Goal: Navigation & Orientation: Find specific page/section

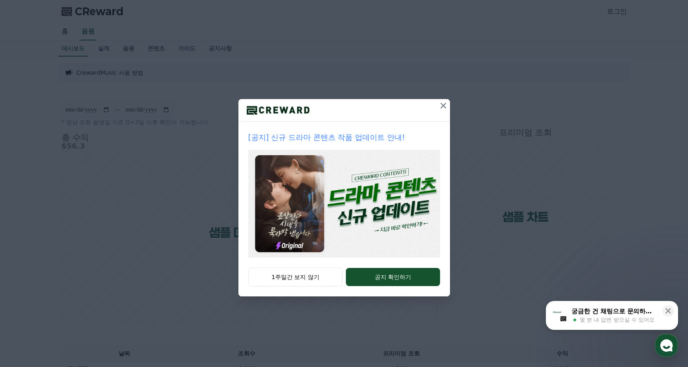
click at [444, 104] on icon at bounding box center [443, 106] width 10 height 10
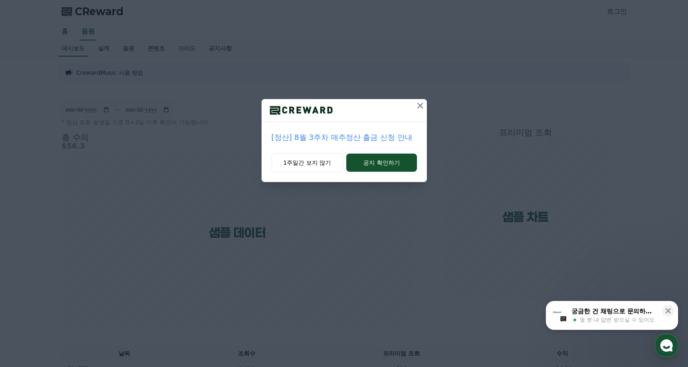
click at [417, 103] on icon at bounding box center [420, 106] width 10 height 10
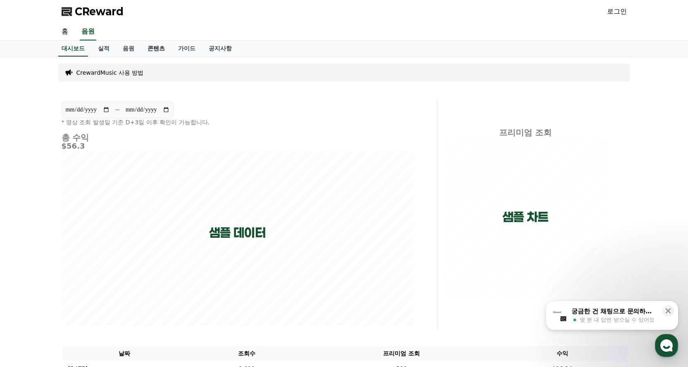
click at [153, 49] on link "콘텐츠" at bounding box center [156, 49] width 31 height 16
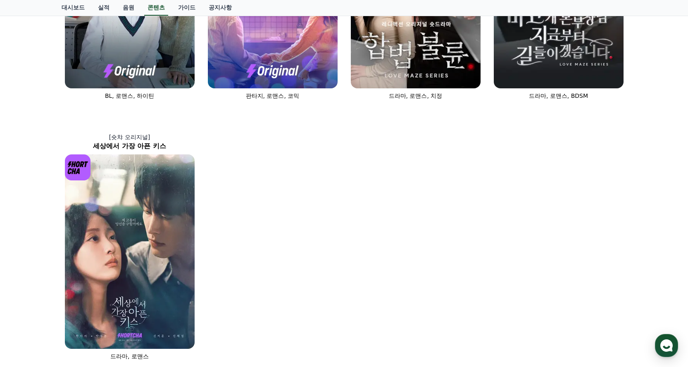
scroll to position [537, 0]
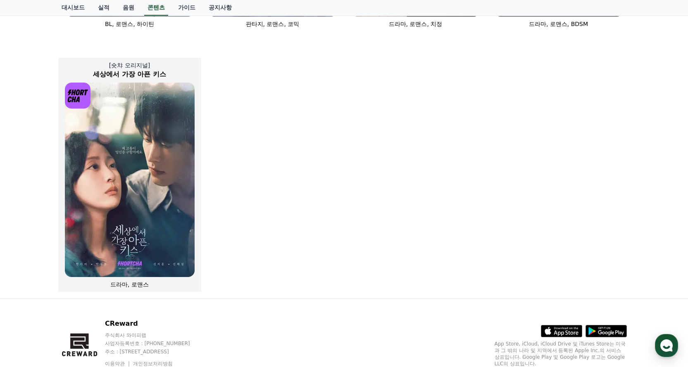
click at [162, 145] on img at bounding box center [130, 180] width 130 height 195
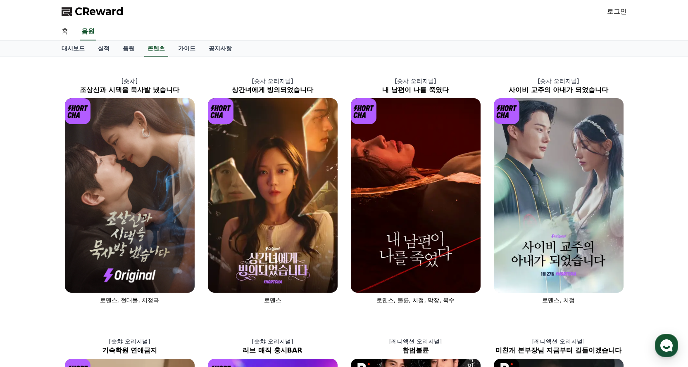
drag, startPoint x: 605, startPoint y: 9, endPoint x: 609, endPoint y: 11, distance: 4.6
click at [605, 9] on div "CReward 로그인" at bounding box center [344, 11] width 579 height 23
click at [609, 11] on link "로그인" at bounding box center [617, 12] width 20 height 10
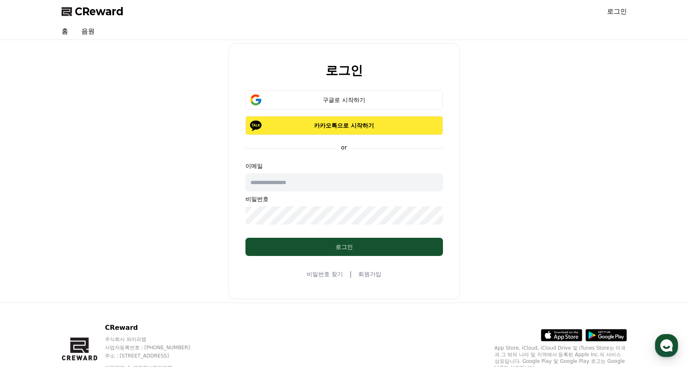
click at [350, 126] on p "카카오톡으로 시작하기" at bounding box center [344, 125] width 174 height 8
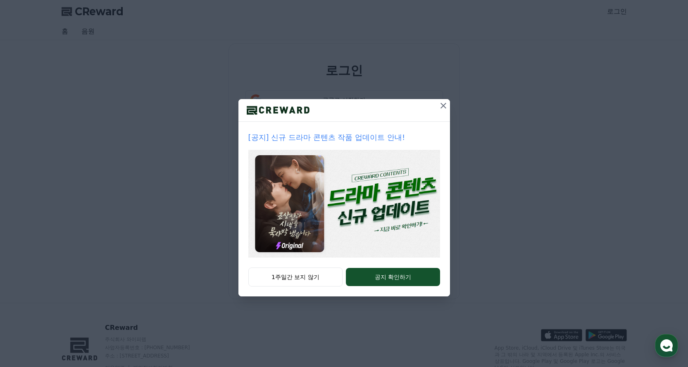
click at [442, 109] on icon at bounding box center [443, 106] width 10 height 10
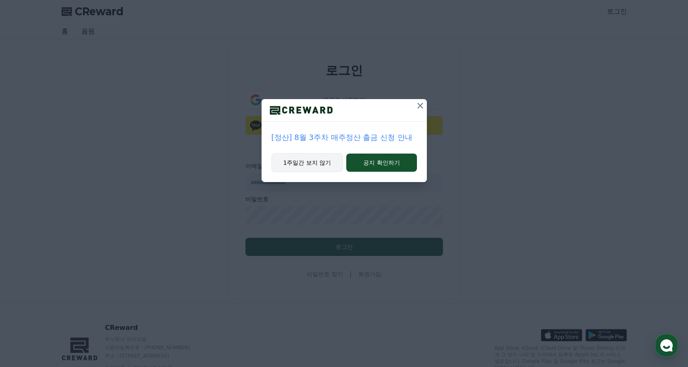
click at [318, 157] on button "1주일간 보지 않기" at bounding box center [307, 162] width 72 height 19
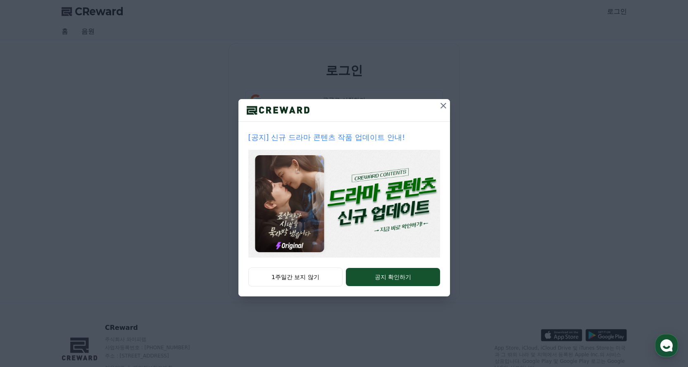
click at [301, 274] on button "1주일간 보지 않기" at bounding box center [295, 277] width 95 height 19
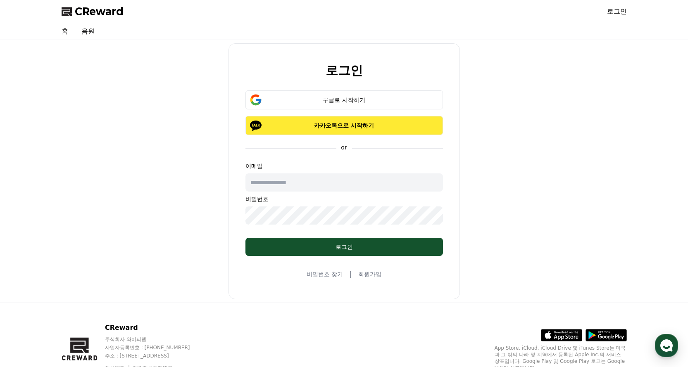
click at [360, 129] on p "카카오톡으로 시작하기" at bounding box center [344, 125] width 174 height 8
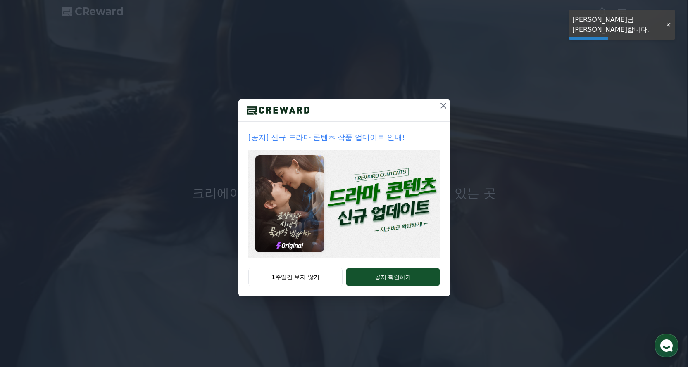
click at [667, 21] on div at bounding box center [668, 25] width 13 height 8
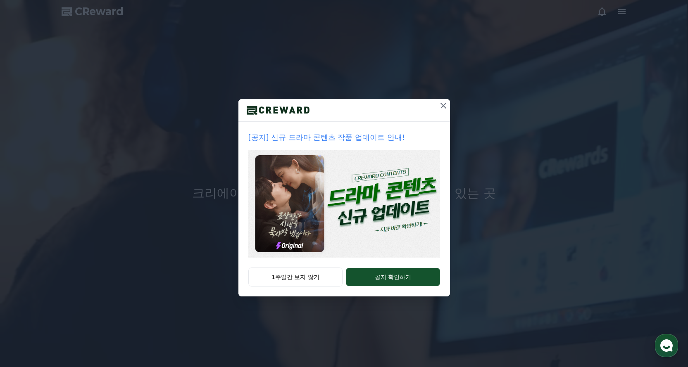
click at [445, 104] on icon at bounding box center [444, 106] width 6 height 6
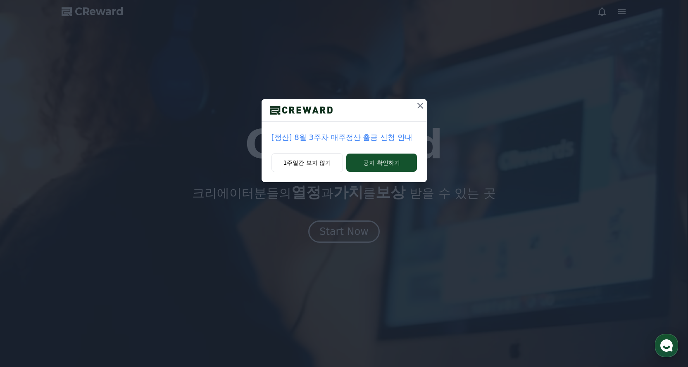
drag, startPoint x: 415, startPoint y: 108, endPoint x: 422, endPoint y: 107, distance: 7.2
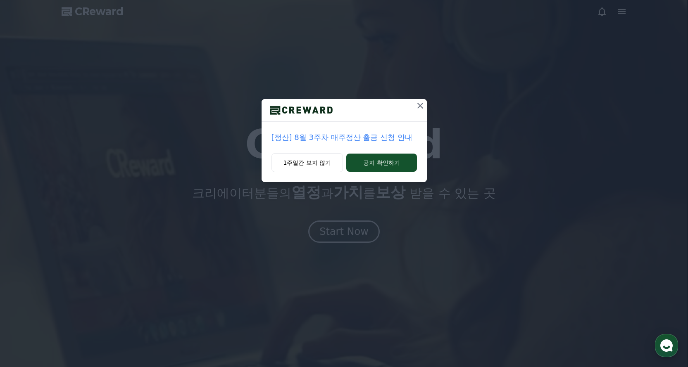
click at [419, 107] on icon at bounding box center [420, 106] width 10 height 10
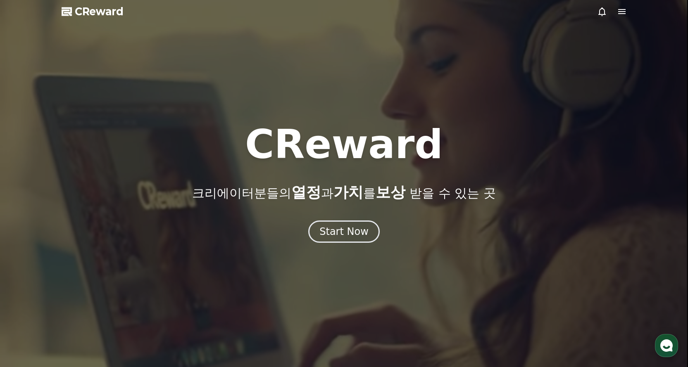
click at [624, 8] on icon at bounding box center [622, 12] width 10 height 10
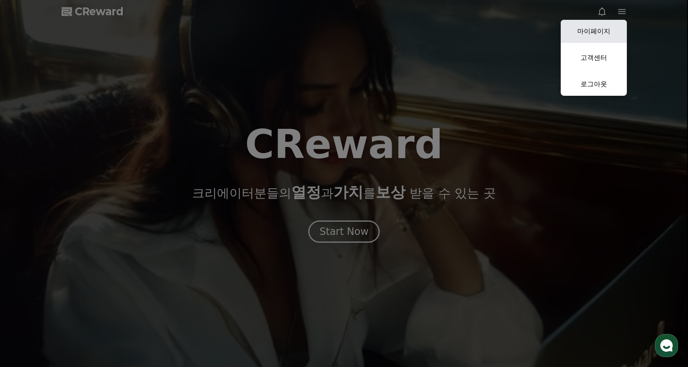
click at [603, 40] on link "마이페이지" at bounding box center [594, 31] width 66 height 23
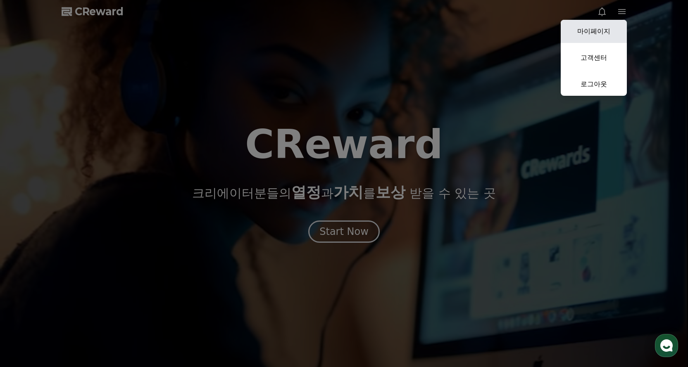
select select "**********"
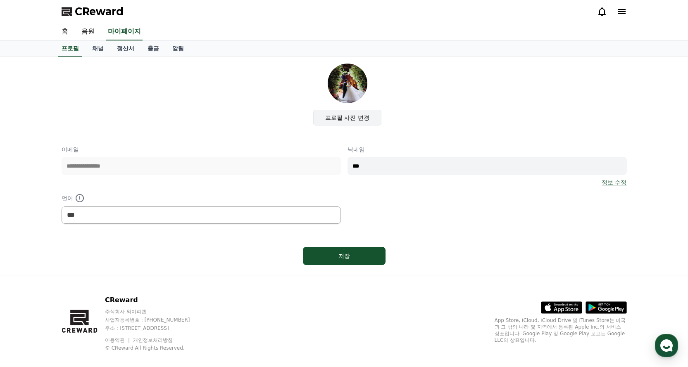
click at [348, 117] on label "프로필 사진 변경" at bounding box center [347, 118] width 68 height 16
click at [0, 0] on input "프로필 사진 변경" at bounding box center [0, 0] width 0 height 0
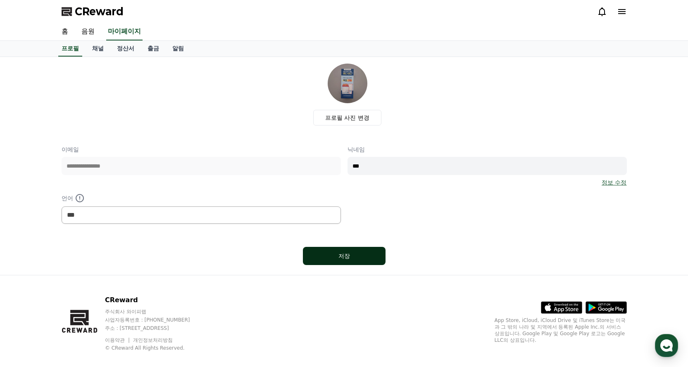
drag, startPoint x: 358, startPoint y: 243, endPoint x: 357, endPoint y: 249, distance: 5.8
click at [358, 245] on div "**********" at bounding box center [344, 166] width 565 height 205
drag, startPoint x: 357, startPoint y: 249, endPoint x: 362, endPoint y: 251, distance: 4.6
click at [357, 251] on button "저장" at bounding box center [344, 256] width 83 height 18
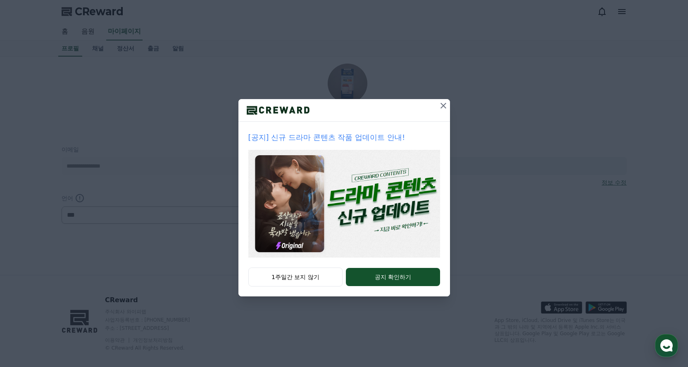
select select "**********"
drag, startPoint x: 440, startPoint y: 110, endPoint x: 446, endPoint y: 104, distance: 8.5
click at [444, 107] on icon at bounding box center [443, 106] width 10 height 10
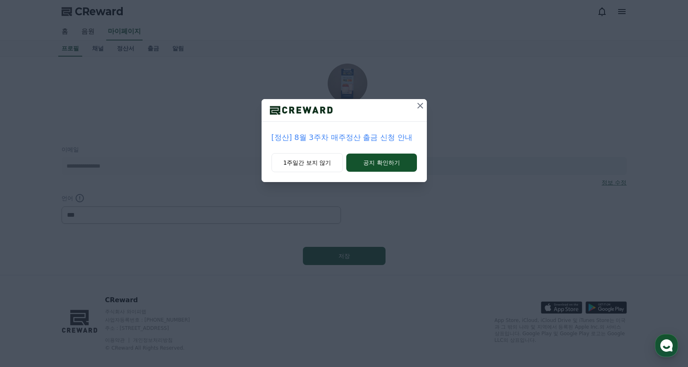
click at [446, 104] on div "[정산] 8월 3주차 매주정산 출금 신청 안내 1주일간 보지 않기 공지 확인하기" at bounding box center [344, 97] width 688 height 195
click at [418, 107] on icon at bounding box center [420, 106] width 10 height 10
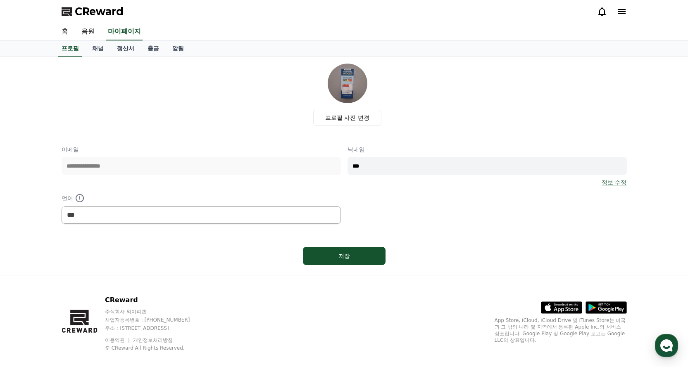
click at [628, 10] on div "CReward" at bounding box center [344, 11] width 579 height 23
click at [626, 12] on icon at bounding box center [622, 12] width 10 height 10
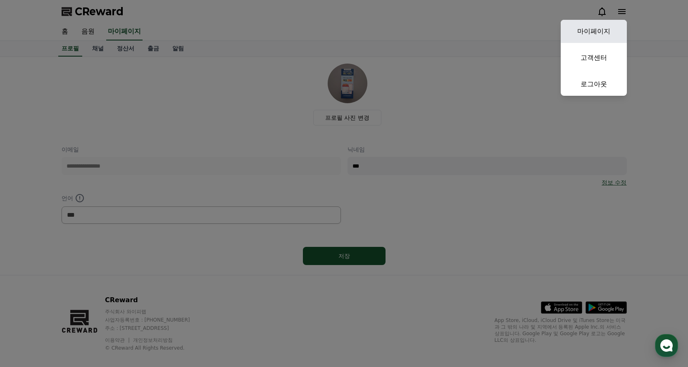
click at [583, 39] on link "마이페이지" at bounding box center [594, 31] width 66 height 23
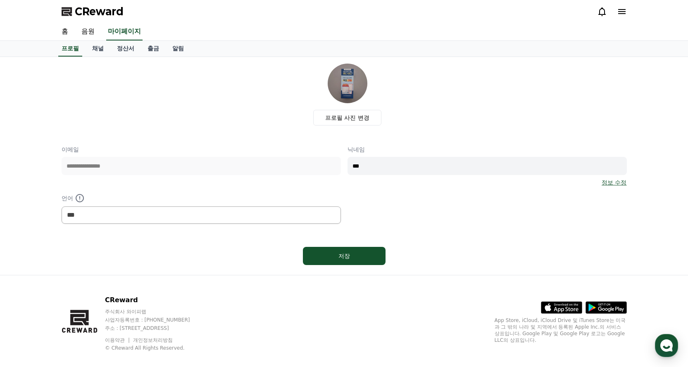
click at [621, 13] on icon at bounding box center [622, 12] width 10 height 10
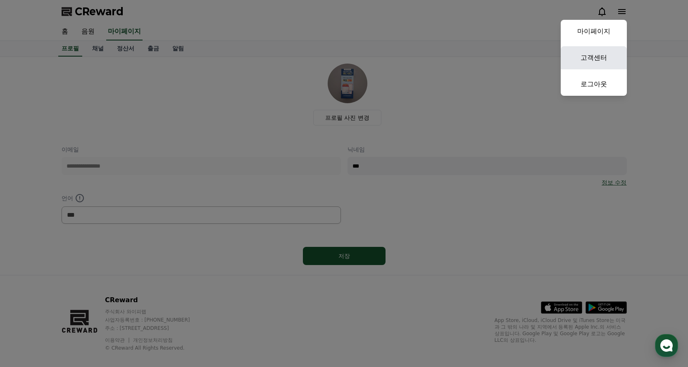
click at [605, 48] on link "고객센터" at bounding box center [594, 57] width 66 height 23
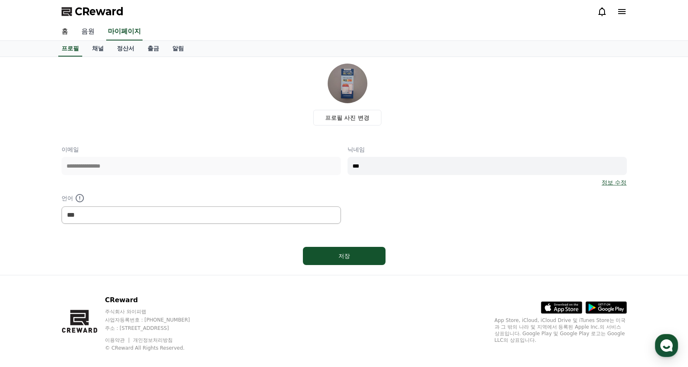
click at [90, 29] on link "음원" at bounding box center [88, 31] width 26 height 17
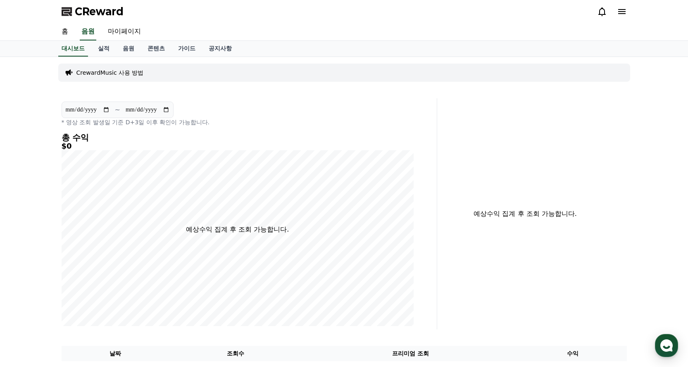
click at [110, 5] on span "CReward" at bounding box center [99, 11] width 49 height 13
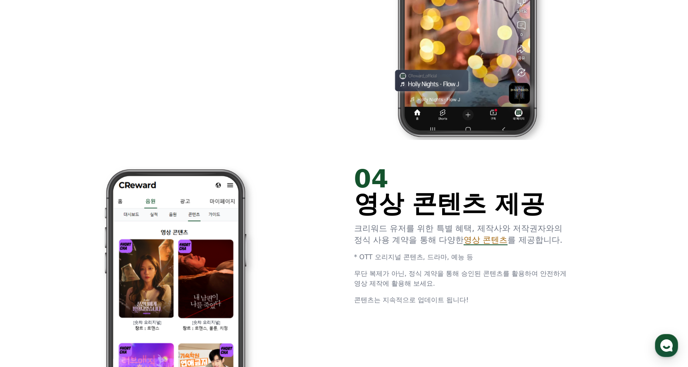
scroll to position [1529, 0]
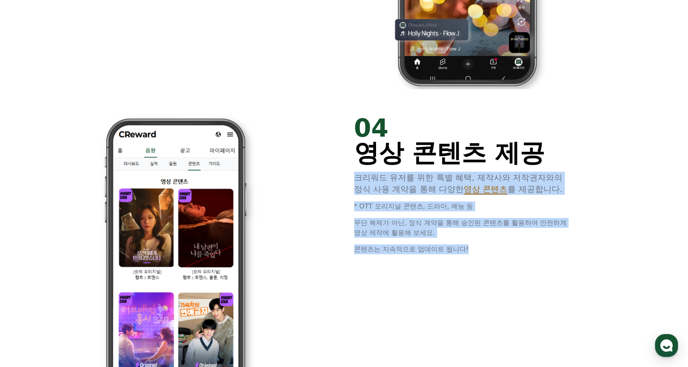
drag, startPoint x: 351, startPoint y: 178, endPoint x: 522, endPoint y: 241, distance: 182.2
click at [522, 243] on div "04 영상 콘텐츠 제공 크리워드 유저를 위한 특별 혜택, 제작사와 저작권자와의 정식 사용 계약을 통해 다양한 영상 콘텐츠 를 제공합니다. * …" at bounding box center [344, 257] width 496 height 311
click at [485, 241] on div "04 영상 콘텐츠 제공 크리워드 유저를 위한 특별 혜택, 제작사와 저작권자와의 정식 사용 계약을 통해 다양한 영상 콘텐츠 를 제공합니다. * …" at bounding box center [466, 185] width 225 height 139
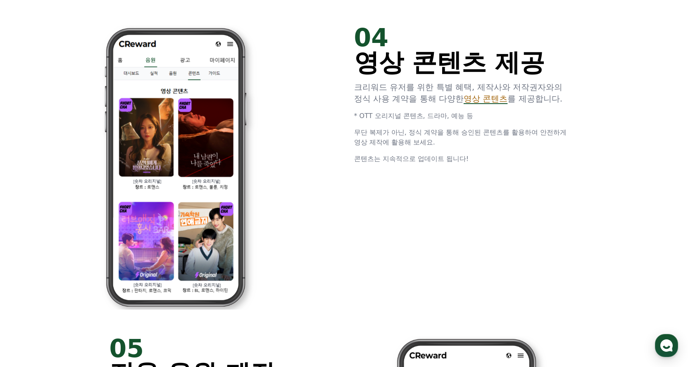
scroll to position [1488, 0]
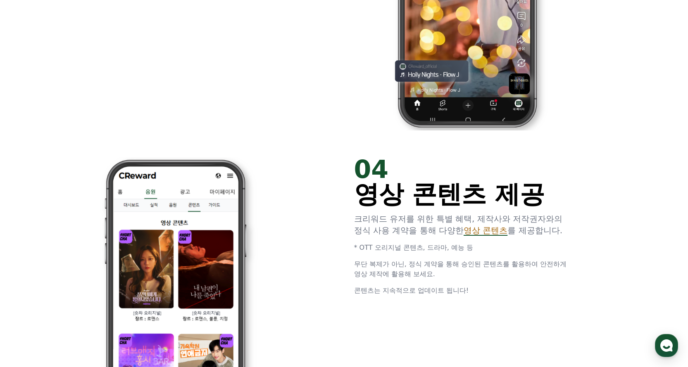
click at [449, 235] on p "크리워드 유저를 위한 특별 혜택, 제작사와 저작권자와의 정식 사용 계약을 통해 다양한 영상 콘텐츠 를 제공합니다." at bounding box center [466, 224] width 225 height 23
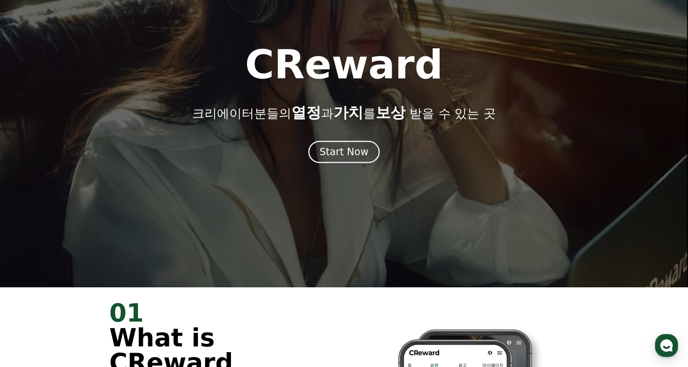
scroll to position [0, 0]
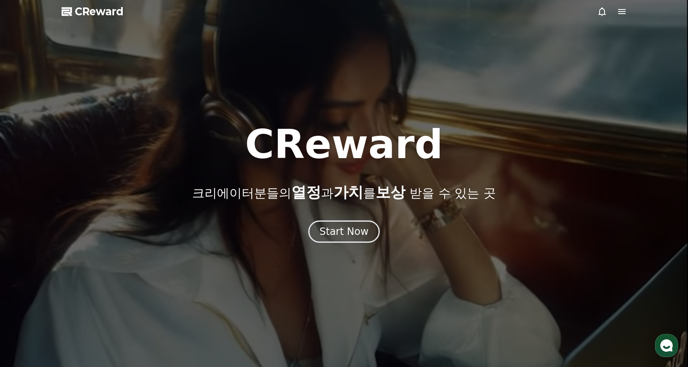
click at [625, 8] on icon at bounding box center [622, 12] width 10 height 10
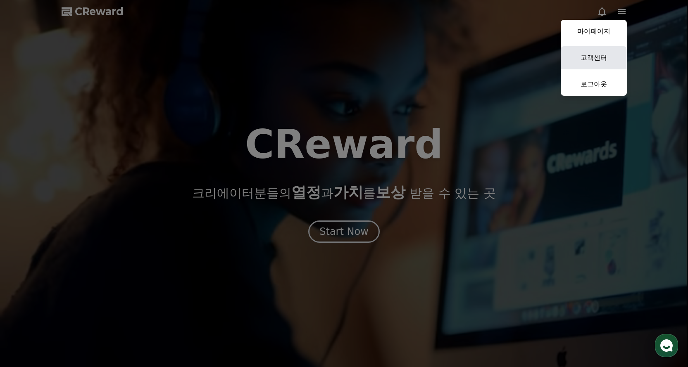
click at [595, 51] on link "고객센터" at bounding box center [594, 57] width 66 height 23
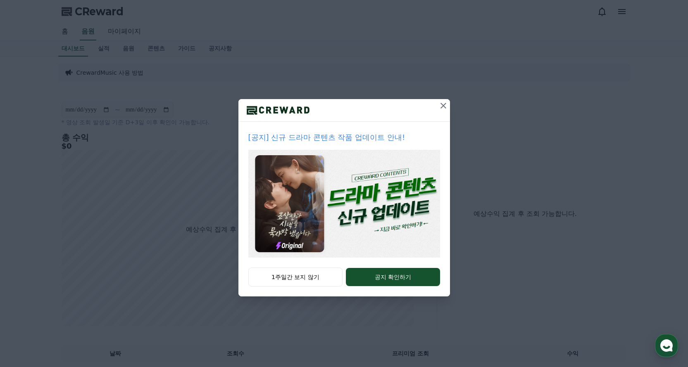
click at [443, 106] on icon at bounding box center [443, 106] width 10 height 10
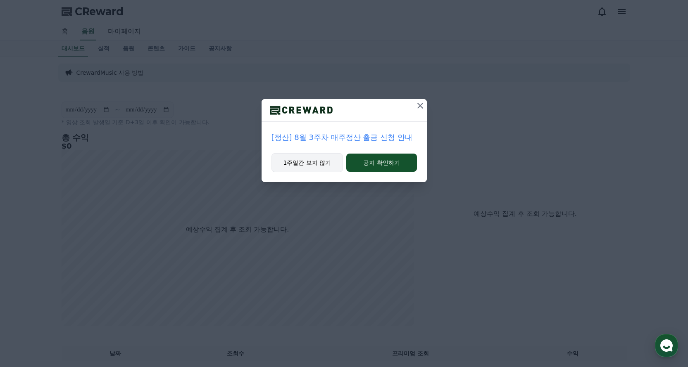
click at [318, 163] on button "1주일간 보지 않기" at bounding box center [307, 162] width 72 height 19
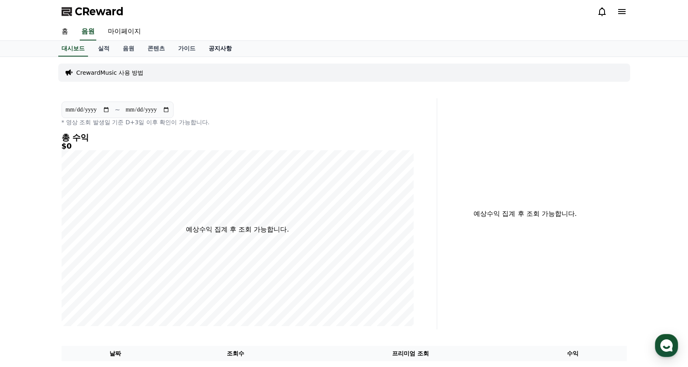
click at [223, 49] on link "공지사항" at bounding box center [220, 49] width 36 height 16
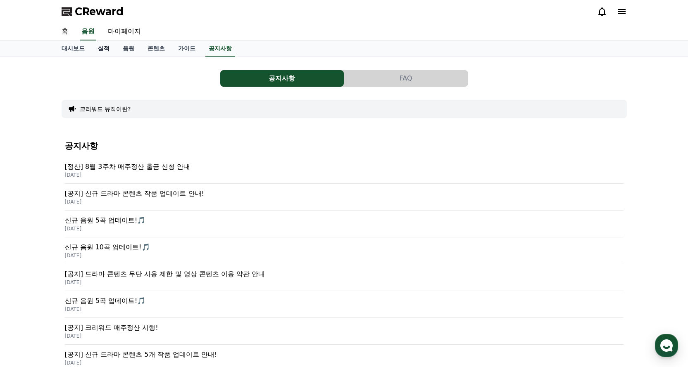
click at [102, 53] on link "실적" at bounding box center [103, 49] width 25 height 16
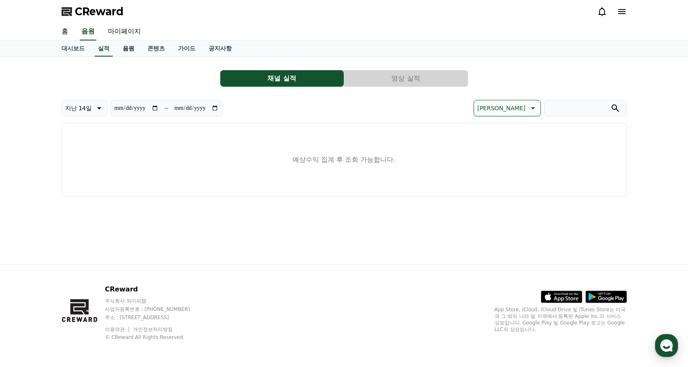
click at [124, 52] on link "음원" at bounding box center [128, 49] width 25 height 16
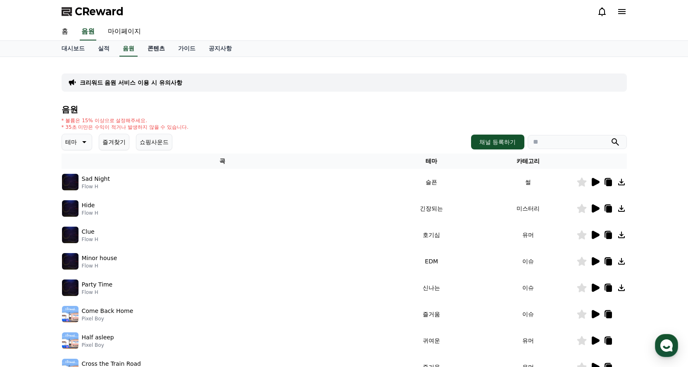
click at [157, 49] on link "콘텐츠" at bounding box center [156, 49] width 31 height 16
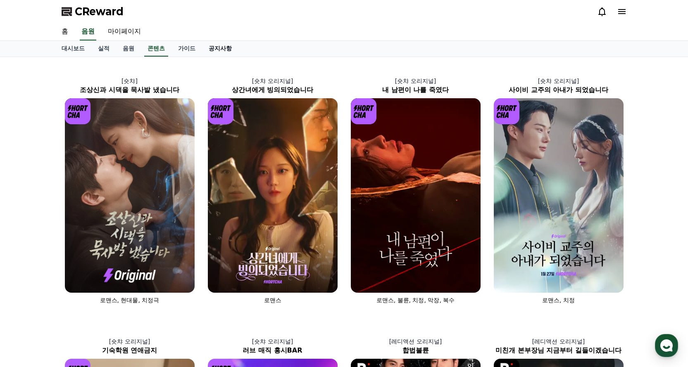
click at [202, 47] on link "공지사항" at bounding box center [220, 49] width 36 height 16
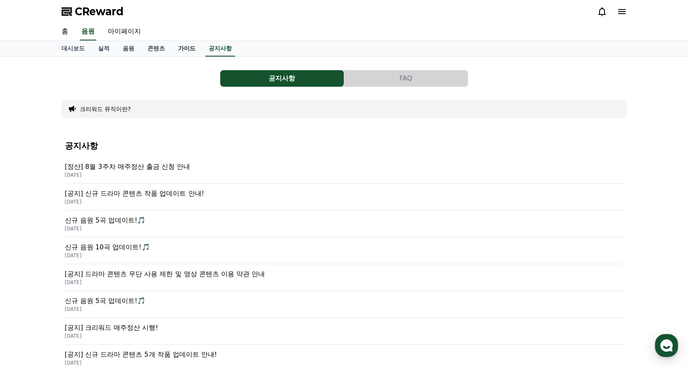
click at [190, 50] on link "가이드" at bounding box center [186, 49] width 31 height 16
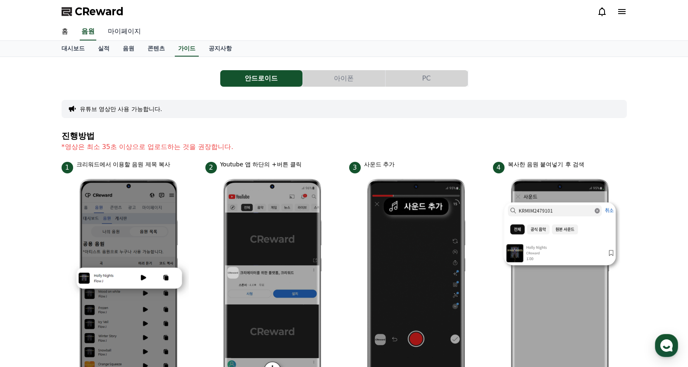
click at [124, 31] on link "마이페이지" at bounding box center [124, 31] width 46 height 17
select select "**********"
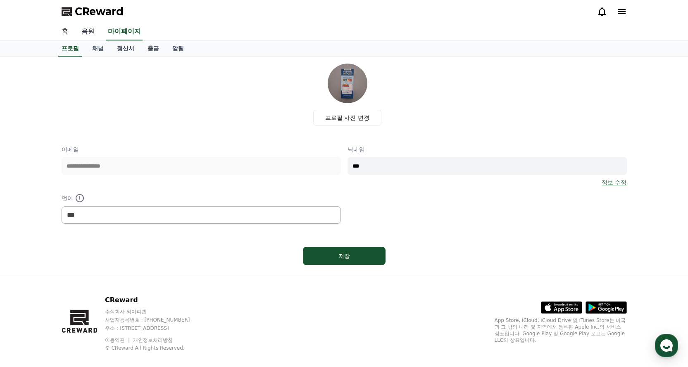
click at [91, 33] on link "음원" at bounding box center [88, 31] width 26 height 17
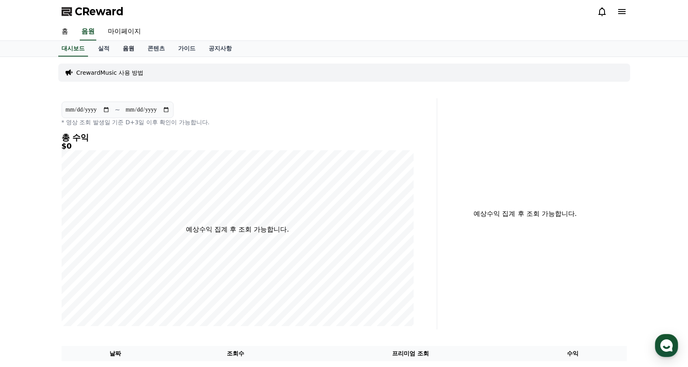
click at [124, 46] on link "음원" at bounding box center [128, 49] width 25 height 16
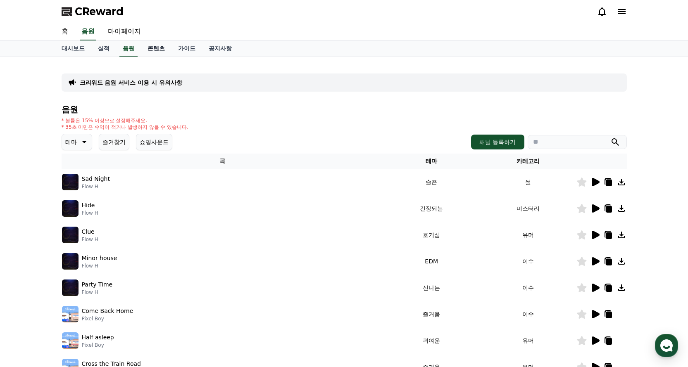
click at [157, 43] on link "콘텐츠" at bounding box center [156, 49] width 31 height 16
